Goal: Task Accomplishment & Management: Use online tool/utility

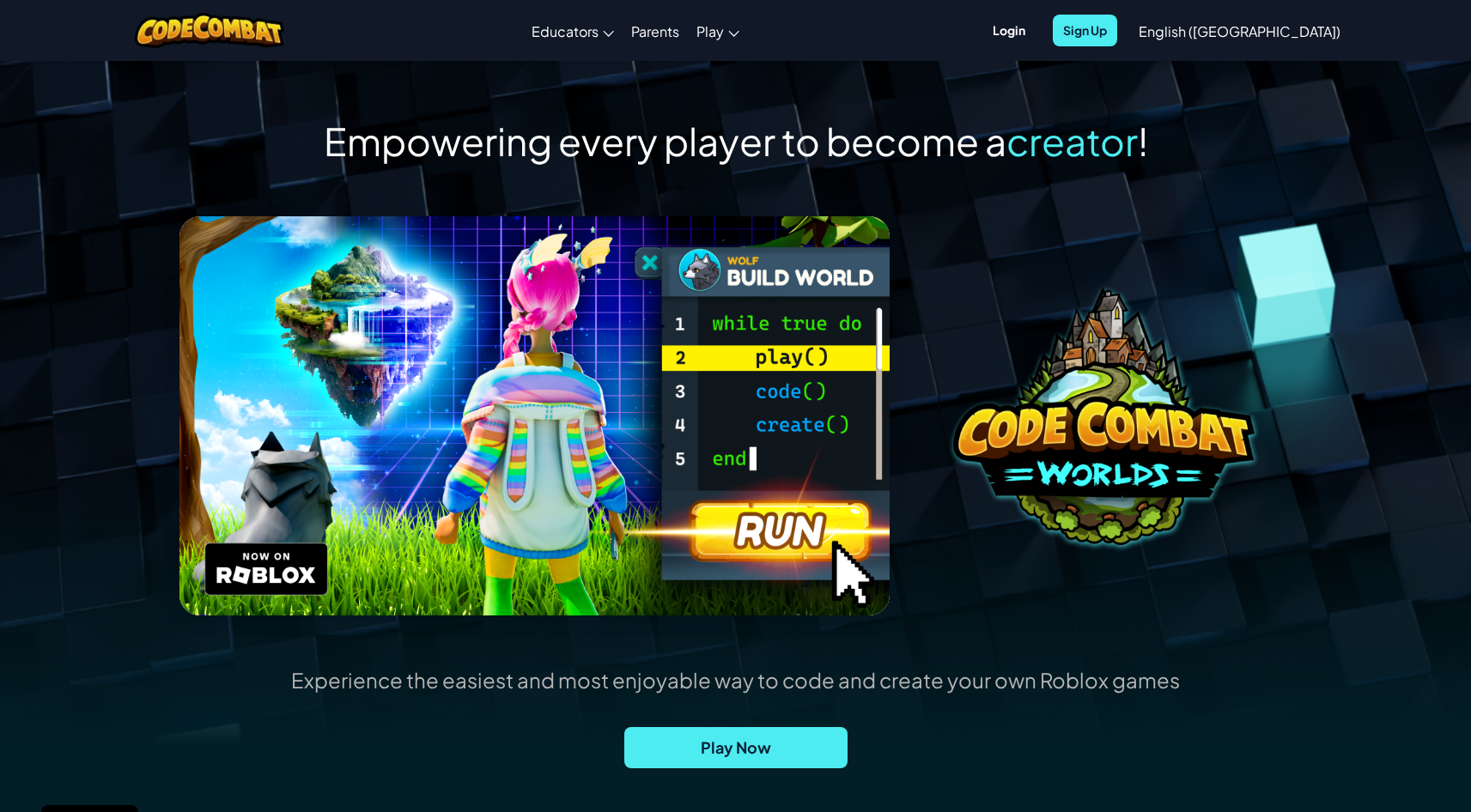
scroll to position [151, 0]
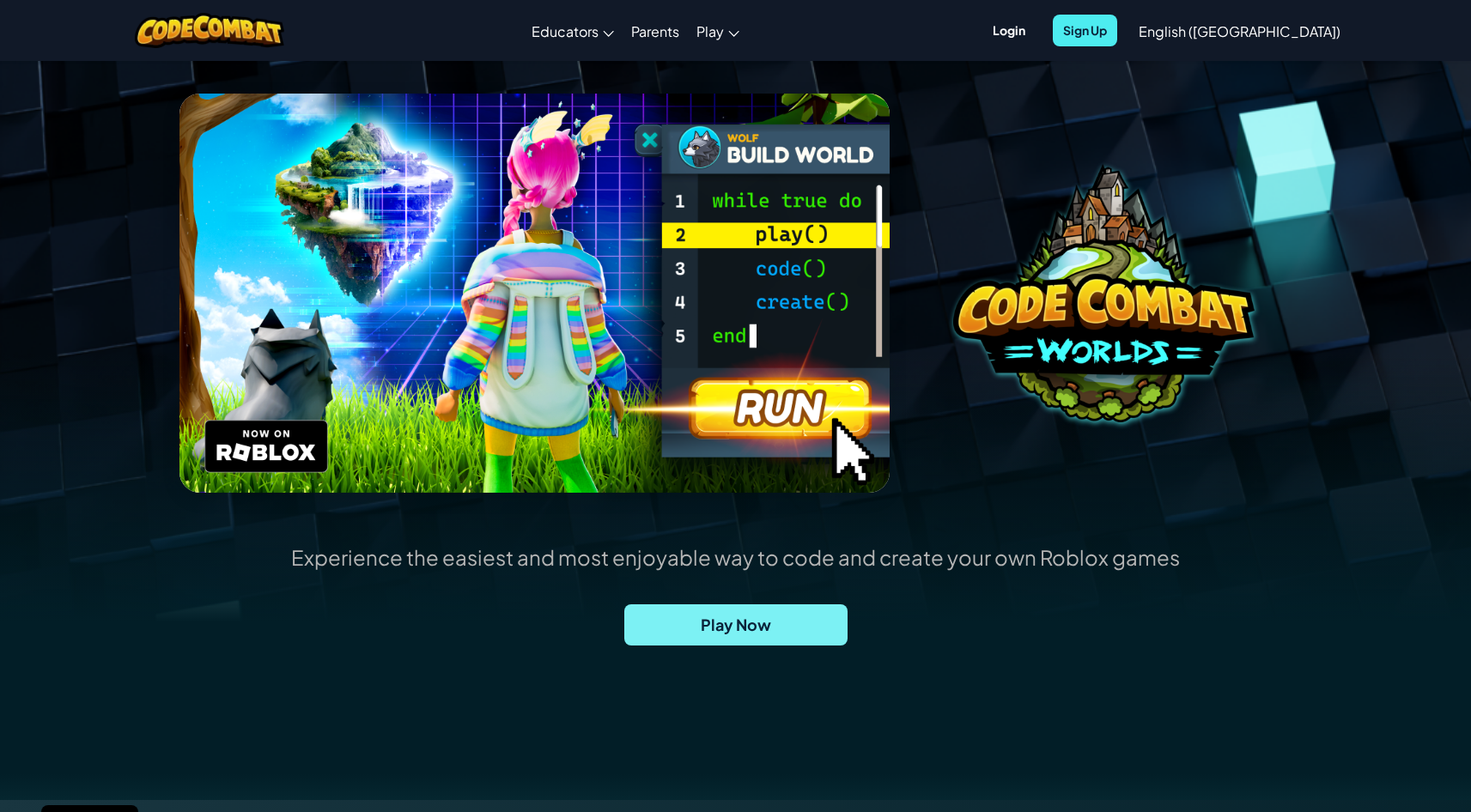
click at [728, 628] on span "Play Now" at bounding box center [736, 625] width 224 height 42
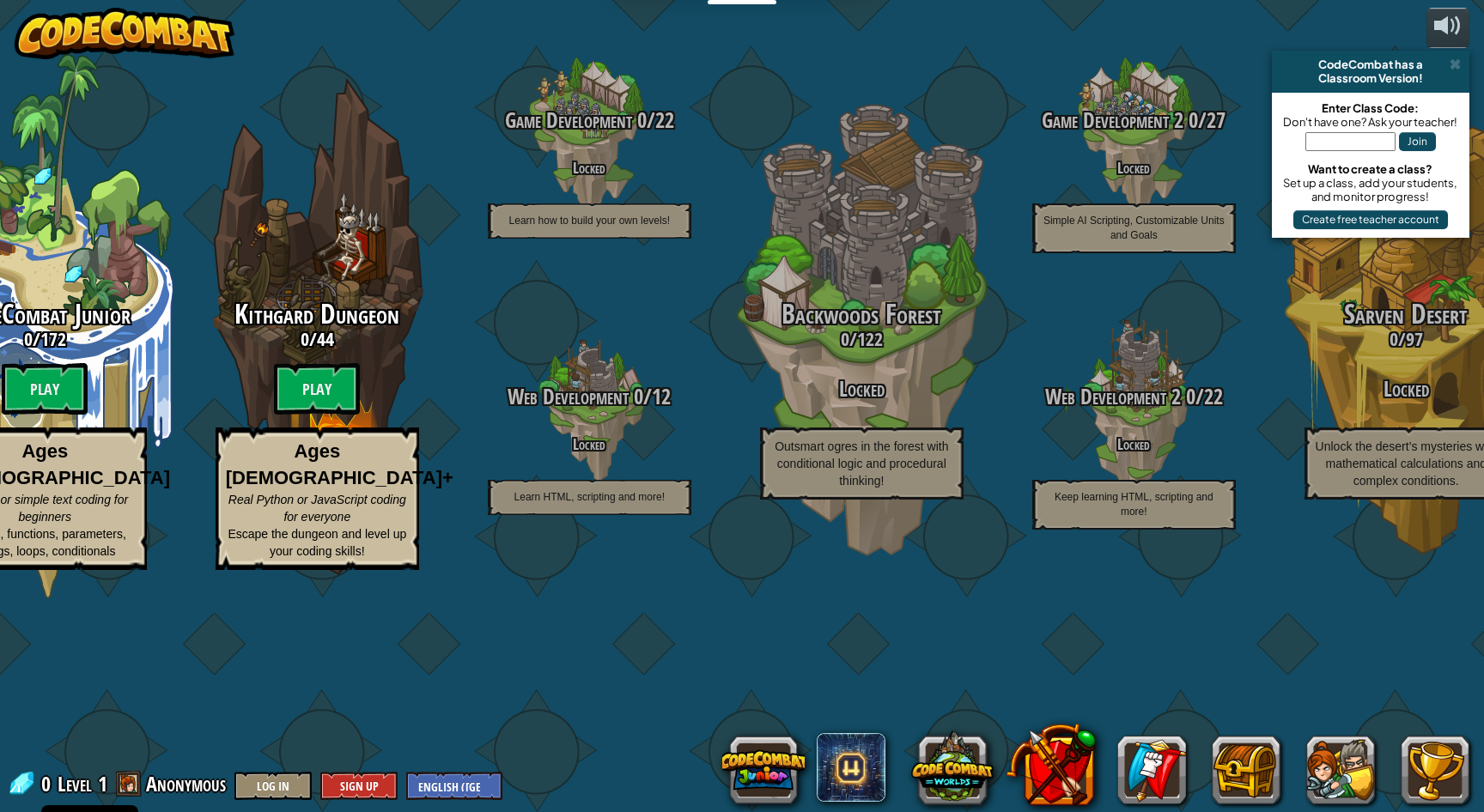
click at [164, 42] on img at bounding box center [124, 33] width 220 height 51
